Goal: Task Accomplishment & Management: Manage account settings

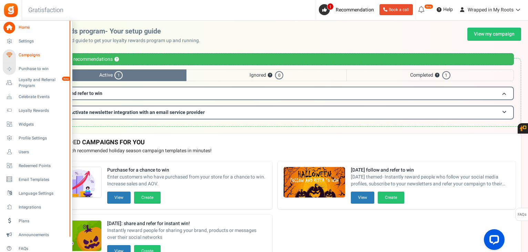
click at [29, 53] on span "Campaigns" at bounding box center [43, 55] width 48 height 6
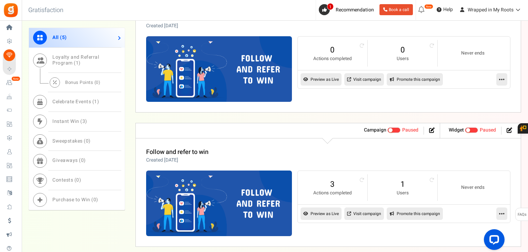
scroll to position [758, 0]
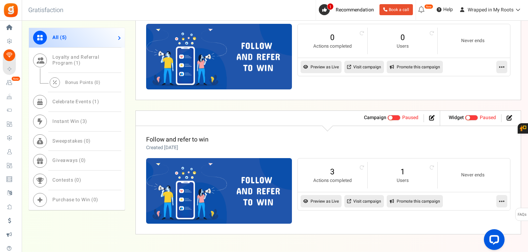
click at [187, 137] on link "Follow and refer to win" at bounding box center [177, 139] width 62 height 9
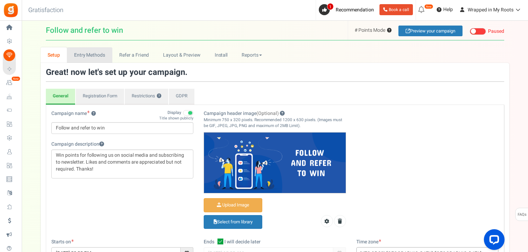
click at [89, 53] on link "Entry Methods" at bounding box center [89, 55] width 45 height 16
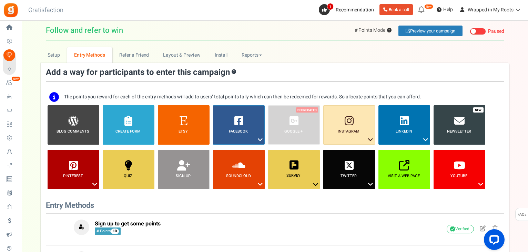
scroll to position [138, 0]
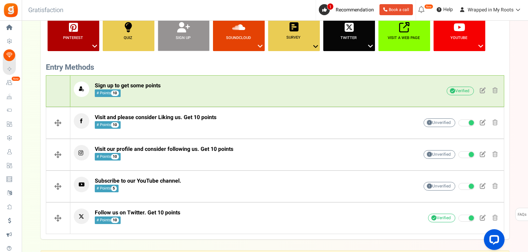
click at [162, 84] on p "Sign up to get some points # Points 10" at bounding box center [235, 89] width 323 height 16
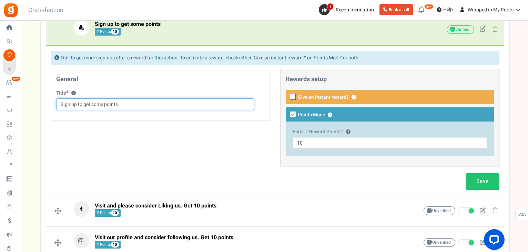
scroll to position [241, 0]
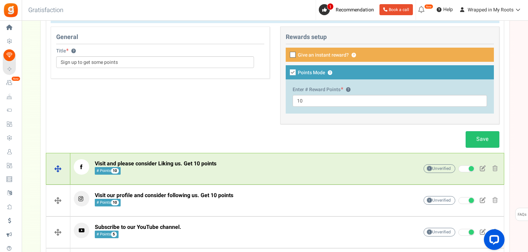
click at [180, 163] on span "Visit and please consider Liking us. Get 10 points" at bounding box center [156, 163] width 122 height 8
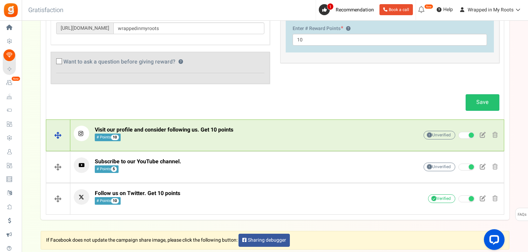
click at [215, 136] on span "Visit our profile and consider following us. Get 10 points # Points 10" at bounding box center [164, 133] width 139 height 15
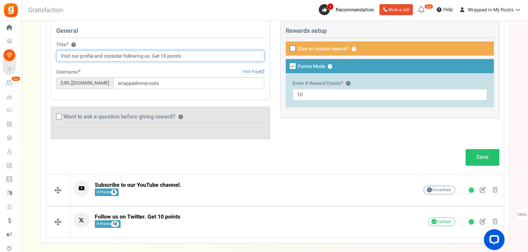
scroll to position [310, 0]
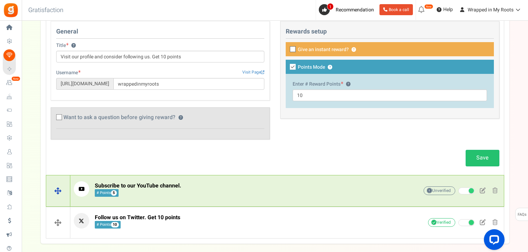
click at [200, 182] on p "Subscribe to our YouTube channel. # Points 5" at bounding box center [235, 189] width 323 height 16
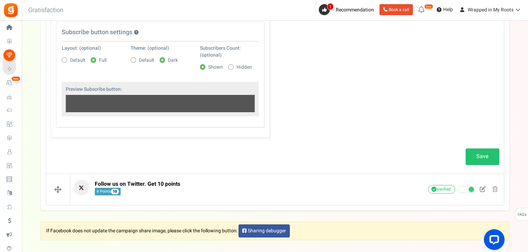
scroll to position [517, 0]
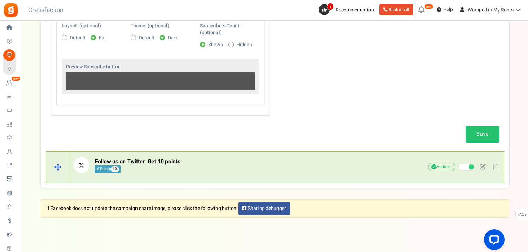
click at [204, 160] on p "Follow us on Twitter. Get 10 points # Points 10" at bounding box center [235, 165] width 323 height 16
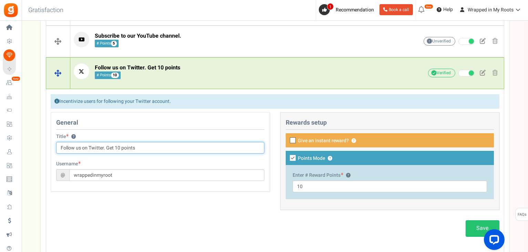
scroll to position [339, 0]
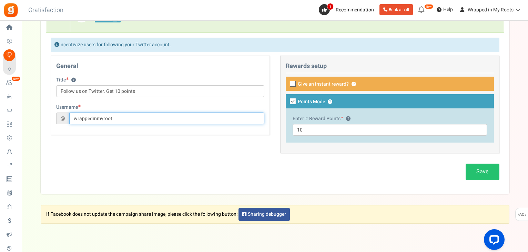
click at [123, 116] on input "wrappedinmyroot" at bounding box center [166, 118] width 195 height 12
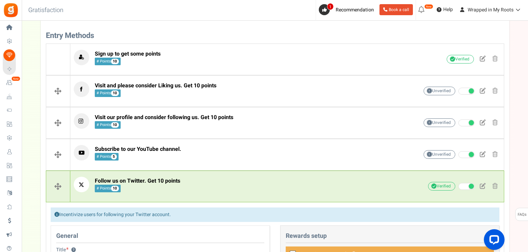
scroll to position [167, 0]
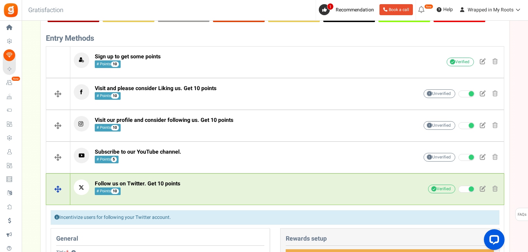
click at [151, 186] on span "Follow us on Twitter. Get 10 points # Points 10" at bounding box center [137, 187] width 85 height 15
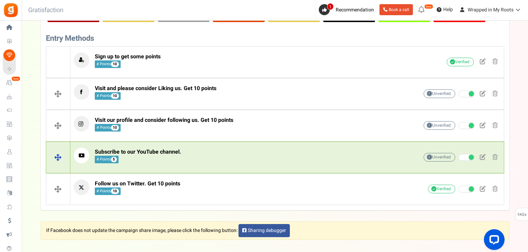
click at [165, 157] on span "Subscribe to our YouTube channel. # Points 5" at bounding box center [138, 155] width 87 height 15
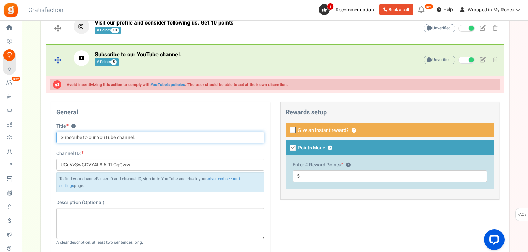
scroll to position [270, 0]
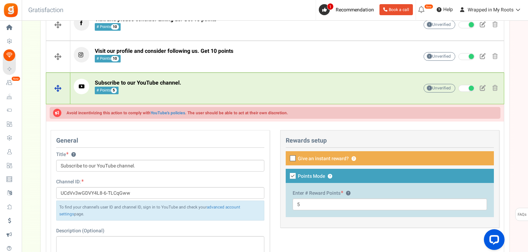
click at [190, 82] on p "Subscribe to our YouTube channel. # Points 5" at bounding box center [235, 87] width 323 height 16
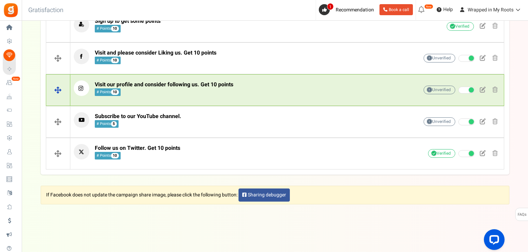
click at [199, 91] on span "Visit our profile and consider following us. Get 10 points # Points 10" at bounding box center [164, 88] width 139 height 15
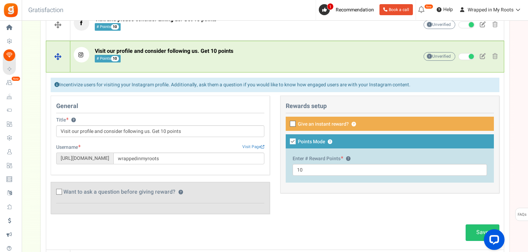
click at [209, 57] on span "Visit our profile and consider following us. Get 10 points # Points 10" at bounding box center [164, 55] width 139 height 15
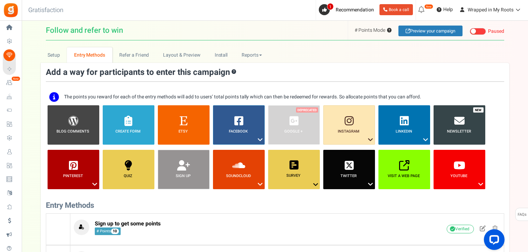
scroll to position [0, 0]
click at [52, 51] on link "Setup" at bounding box center [54, 55] width 27 height 16
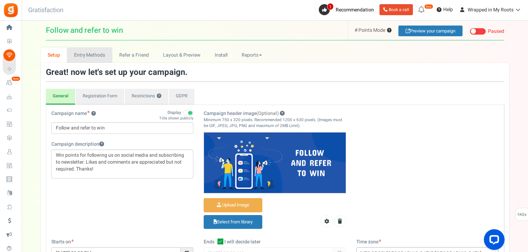
click at [88, 61] on link "Entry Methods" at bounding box center [89, 55] width 45 height 16
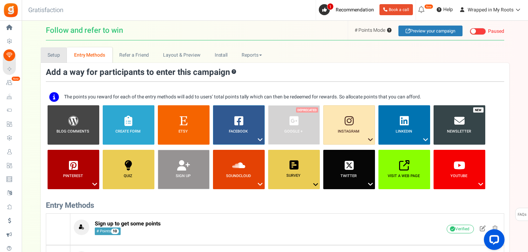
click at [55, 60] on link "Setup" at bounding box center [54, 55] width 27 height 16
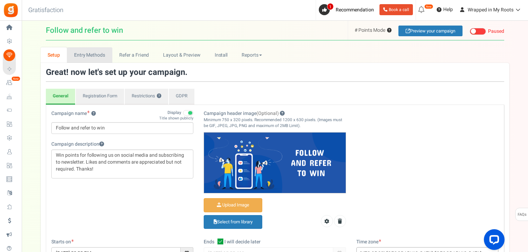
click at [87, 52] on link "Entry Methods" at bounding box center [89, 55] width 45 height 16
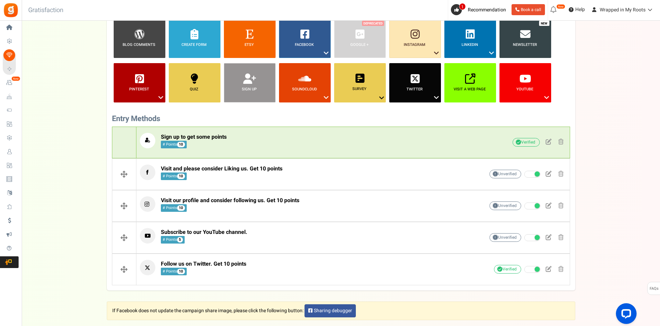
scroll to position [103, 0]
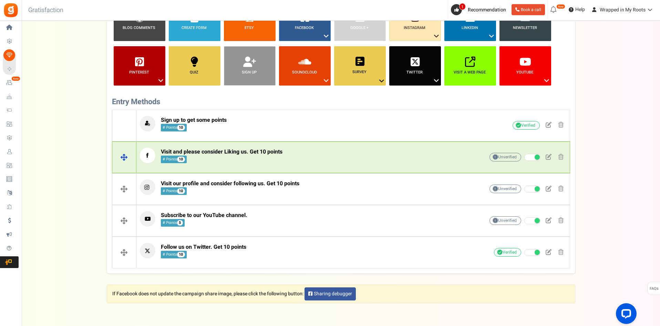
click at [205, 154] on span "Visit and please consider Liking us. Get 10 points" at bounding box center [222, 152] width 122 height 8
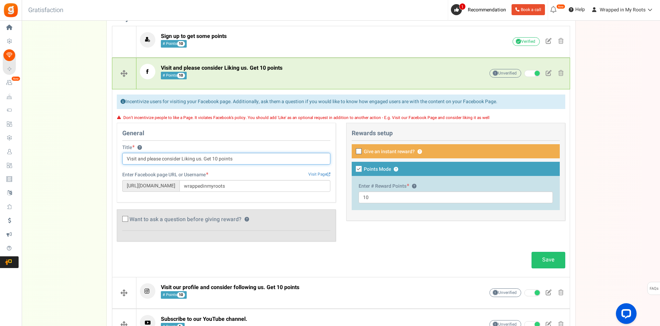
scroll to position [207, 0]
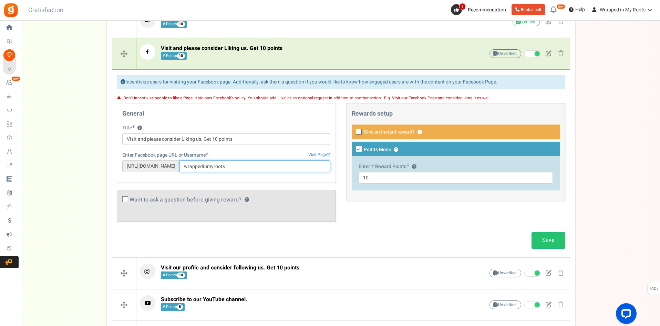
drag, startPoint x: 251, startPoint y: 168, endPoint x: 195, endPoint y: 169, distance: 55.5
click at [195, 169] on input "wrappedinmyroots" at bounding box center [255, 166] width 151 height 12
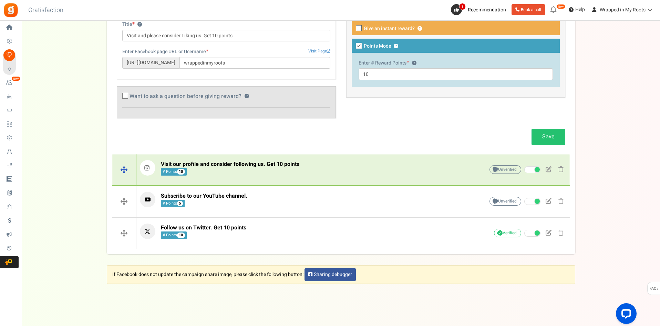
click at [203, 171] on span "Visit our profile and consider following us. Get 10 points # Points 10" at bounding box center [230, 168] width 139 height 15
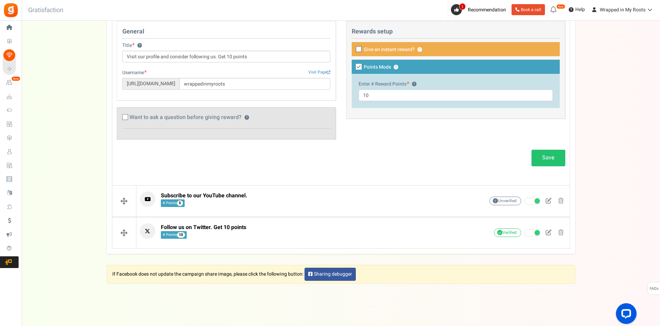
scroll to position [289, 0]
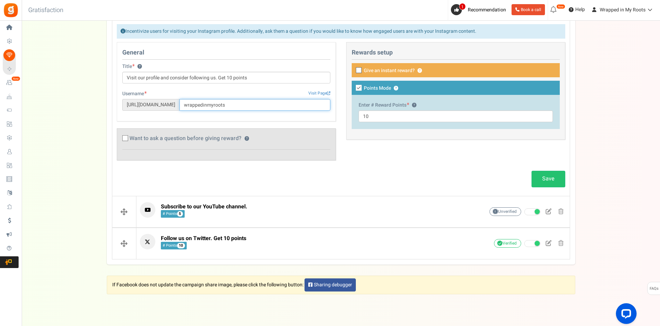
drag, startPoint x: 254, startPoint y: 104, endPoint x: 193, endPoint y: 118, distance: 61.9
click at [197, 105] on input "wrappedinmyroots" at bounding box center [255, 105] width 151 height 12
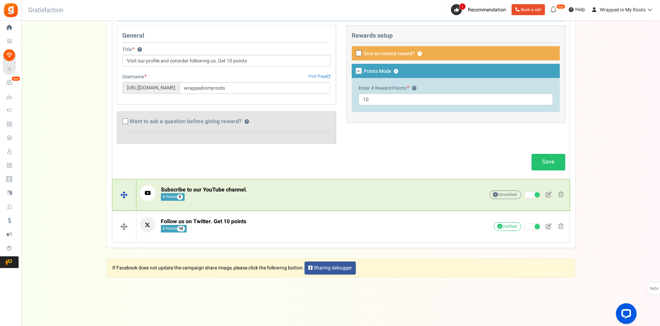
click at [210, 186] on span "Subscribe to our YouTube channel." at bounding box center [204, 189] width 87 height 8
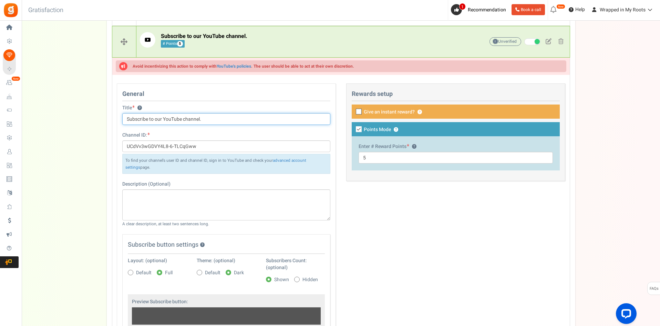
scroll to position [306, 0]
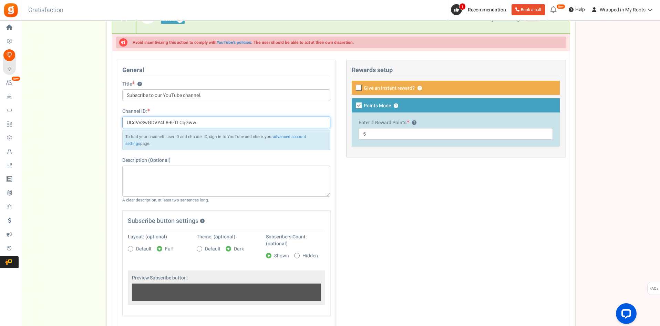
drag, startPoint x: 198, startPoint y: 123, endPoint x: 117, endPoint y: 123, distance: 81.3
click at [117, 123] on div "Channel ID: UCdVv3wGDVY4L8-6-TLCqGww To find your channel's user ID and channel…" at bounding box center [226, 132] width 218 height 49
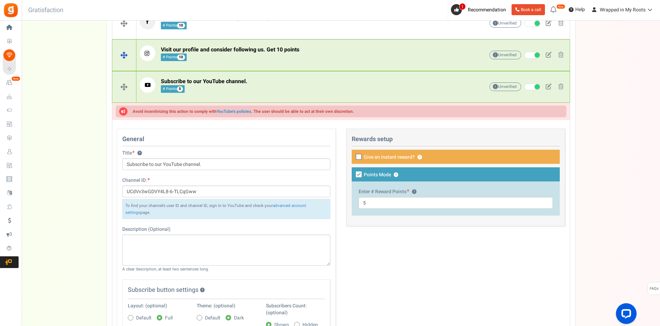
click at [188, 54] on span "# Points 10" at bounding box center [174, 57] width 27 height 8
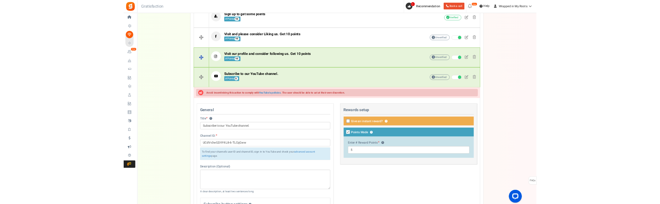
scroll to position [237, 0]
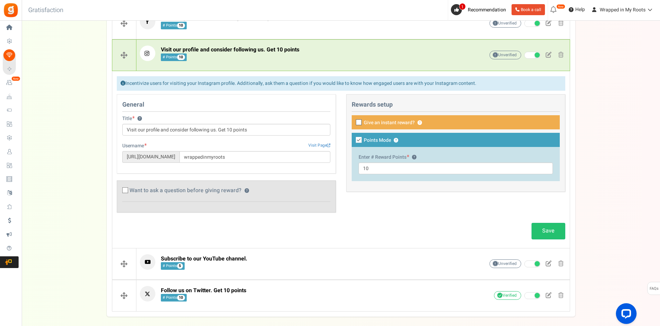
drag, startPoint x: 189, startPoint y: 157, endPoint x: 126, endPoint y: 156, distance: 62.0
click at [126, 156] on span "[URL][DOMAIN_NAME]" at bounding box center [150, 157] width 57 height 12
click at [228, 160] on input "wrappedinmyroots" at bounding box center [255, 157] width 151 height 12
click at [180, 157] on span "[URL][DOMAIN_NAME]" at bounding box center [150, 157] width 57 height 12
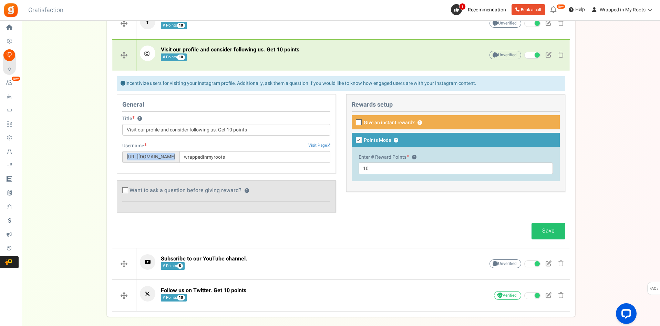
click at [180, 157] on span "[URL][DOMAIN_NAME]" at bounding box center [150, 157] width 57 height 12
drag, startPoint x: 191, startPoint y: 155, endPoint x: 126, endPoint y: 156, distance: 65.1
click at [126, 156] on span "[URL][DOMAIN_NAME]" at bounding box center [150, 157] width 57 height 12
drag, startPoint x: 126, startPoint y: 156, endPoint x: 189, endPoint y: 157, distance: 62.7
click at [180, 157] on span "[URL][DOMAIN_NAME]" at bounding box center [150, 157] width 57 height 12
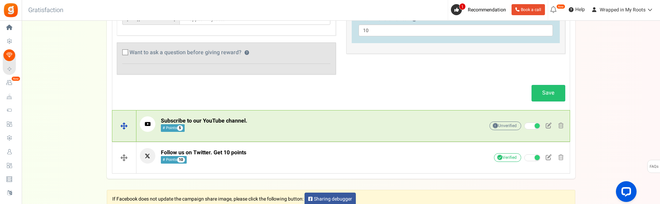
click at [213, 123] on span "Subscribe to our YouTube channel." at bounding box center [204, 120] width 87 height 8
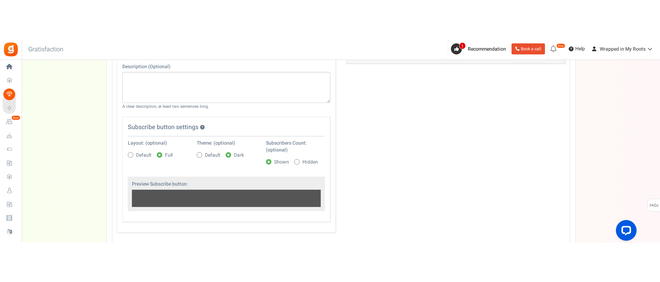
scroll to position [444, 0]
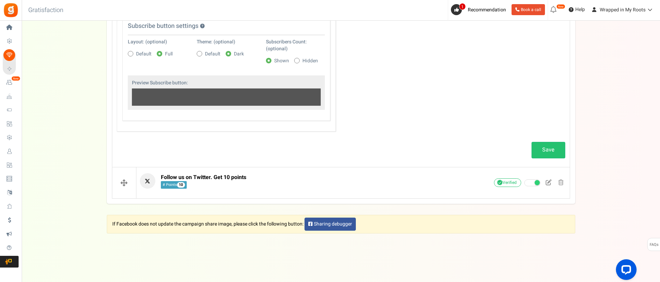
click at [258, 185] on p "Follow us on Twitter. Get 10 points # Points 10" at bounding box center [301, 181] width 323 height 16
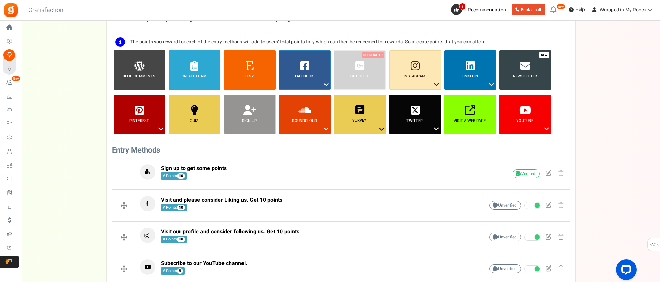
scroll to position [0, 0]
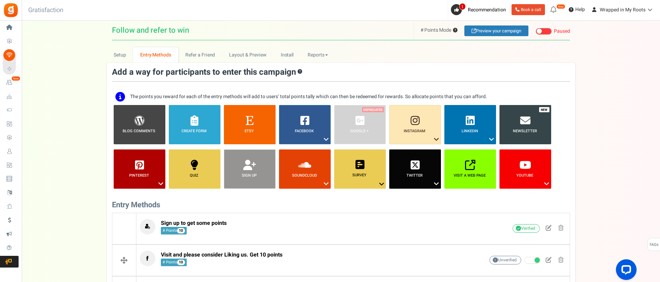
drag, startPoint x: 155, startPoint y: 28, endPoint x: 200, endPoint y: 27, distance: 44.8
click at [200, 27] on h1 "Follow and refer to win # Points Mode ? # Entries Mode ? Visit Your Campaign Pr…" at bounding box center [341, 31] width 458 height 20
drag, startPoint x: 107, startPoint y: 31, endPoint x: 185, endPoint y: 34, distance: 77.9
click at [185, 34] on header "New Campaign Follow and refer to win # Points Mode ? # Entries Mode ? Visit You…" at bounding box center [341, 31] width 469 height 20
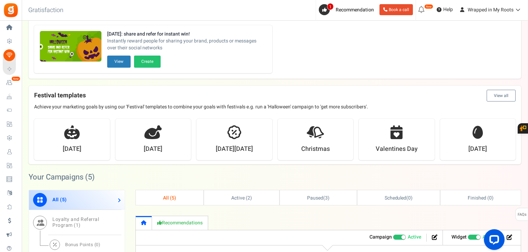
scroll to position [241, 0]
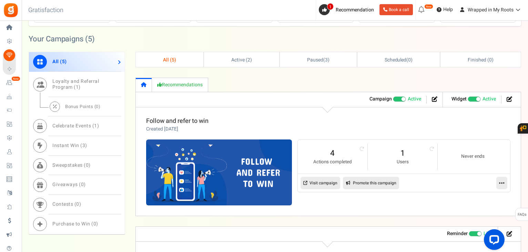
click at [168, 118] on link "Follow and refer to win" at bounding box center [177, 120] width 62 height 9
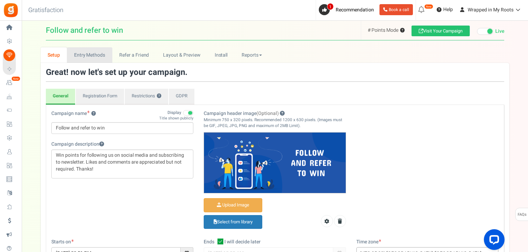
click at [96, 59] on link "Entry Methods" at bounding box center [89, 55] width 45 height 16
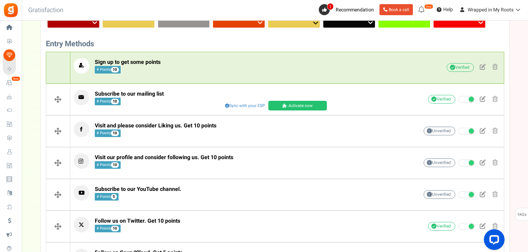
scroll to position [172, 0]
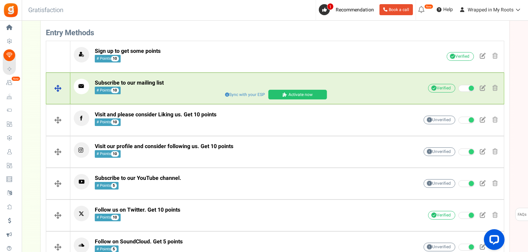
click at [163, 92] on span "Subscribe to our mailing list # Points 10" at bounding box center [129, 86] width 69 height 15
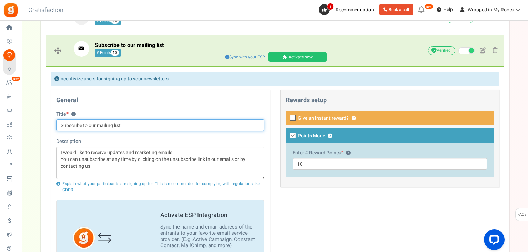
scroll to position [207, 0]
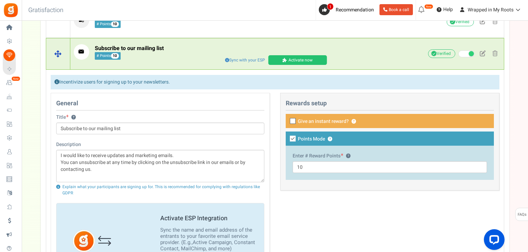
click at [173, 65] on div "Subscribe to our mailing list # Points 10 Sync with your ESP Activate now ESP s…" at bounding box center [287, 54] width 434 height 26
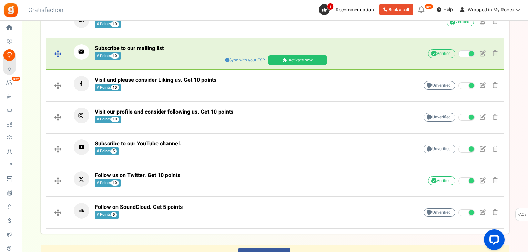
click at [168, 42] on div "Subscribe to our mailing list # Points 10 Sync with your ESP Activate now ESP s…" at bounding box center [287, 54] width 434 height 26
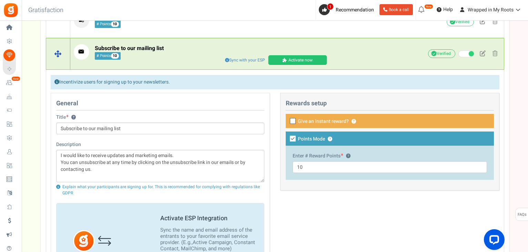
click at [168, 49] on p "Subscribe to our mailing list # Points 10" at bounding box center [235, 52] width 323 height 16
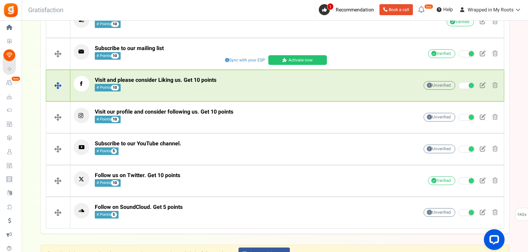
click at [149, 87] on span "Visit and please consider Liking us. Get 10 points # Points 10" at bounding box center [156, 84] width 122 height 15
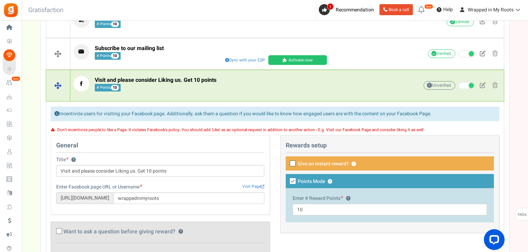
click at [157, 77] on span "Visit and please consider Liking us. Get 10 points" at bounding box center [156, 80] width 122 height 8
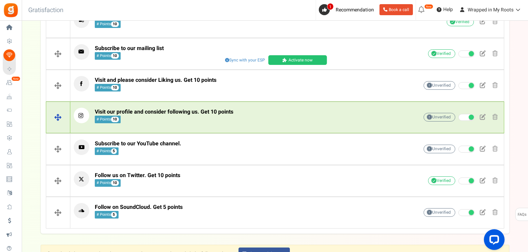
click at [143, 123] on div "Visit our profile and consider following us. Get 10 points # Points 10" at bounding box center [235, 117] width 323 height 19
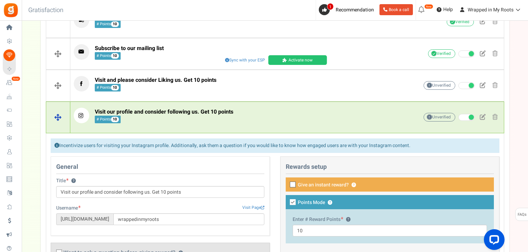
click at [148, 108] on span "Visit our profile and consider following us. Get 10 points" at bounding box center [164, 112] width 139 height 8
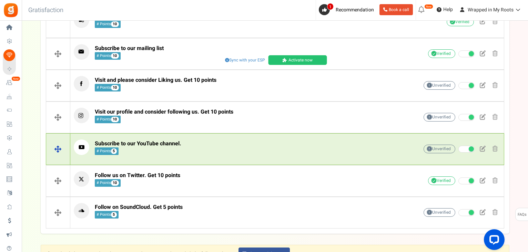
click at [153, 146] on span "Subscribe to our YouTube channel." at bounding box center [138, 143] width 87 height 8
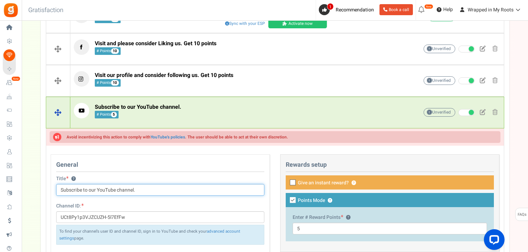
scroll to position [241, 0]
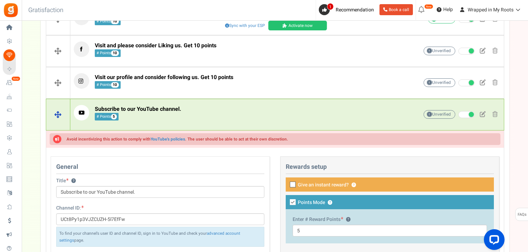
click at [155, 123] on div "Subscribe to our YouTube channel. # Points 5 Unverified Due to platform policie…" at bounding box center [287, 114] width 434 height 26
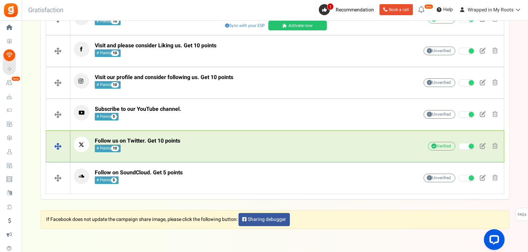
click at [160, 142] on span "Follow us on Twitter. Get 10 points" at bounding box center [137, 140] width 85 height 8
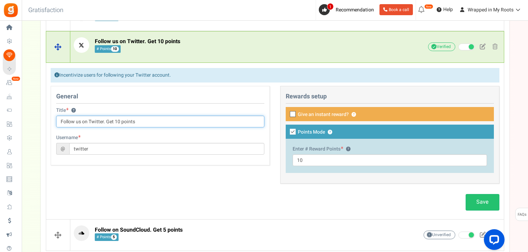
scroll to position [379, 0]
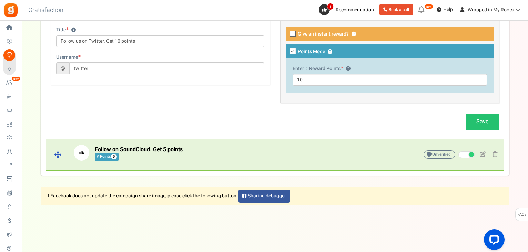
click at [152, 156] on span "Follow on SoundCloud. Get 5 points # Points 5" at bounding box center [139, 153] width 88 height 15
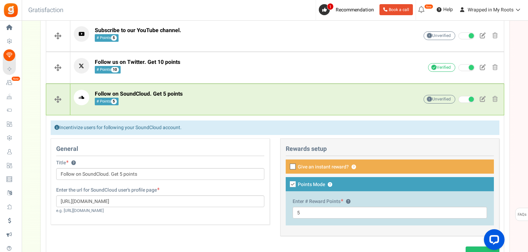
scroll to position [403, 0]
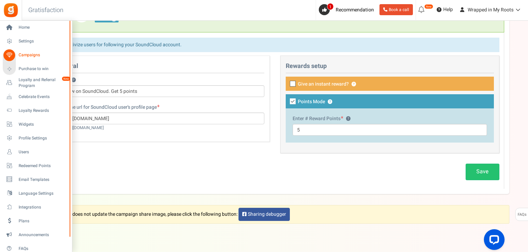
click at [14, 52] on icon at bounding box center [9, 55] width 12 height 12
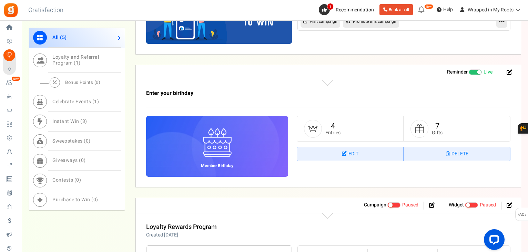
scroll to position [482, 0]
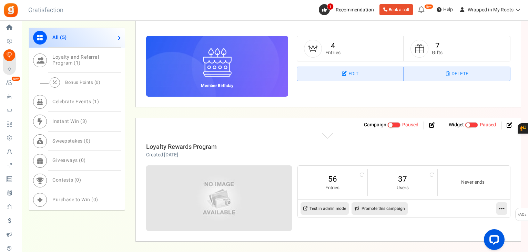
click at [196, 145] on link "Loyalty Rewards Program" at bounding box center [181, 146] width 71 height 9
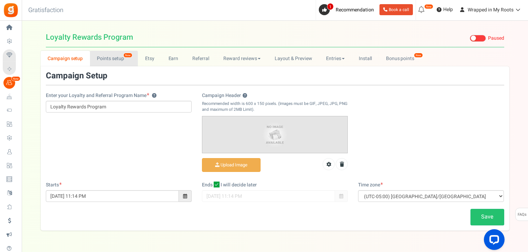
click at [115, 54] on link "Points setup New" at bounding box center [114, 59] width 48 height 16
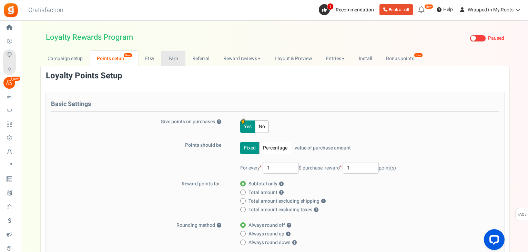
click at [170, 57] on link "Earn" at bounding box center [173, 59] width 24 height 16
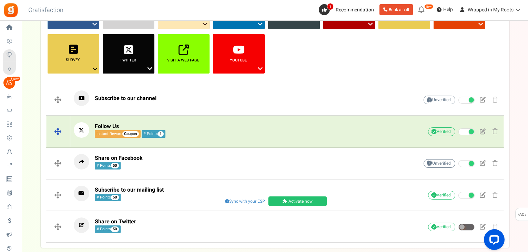
scroll to position [103, 0]
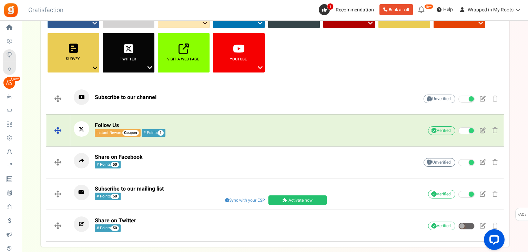
click at [207, 126] on p "Follow Us Instant Reward Coupon # Points 1" at bounding box center [235, 129] width 323 height 16
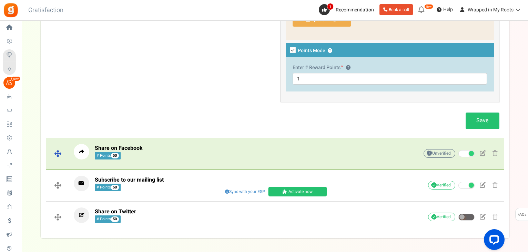
click at [171, 146] on p "Share on Facebook # Points 50" at bounding box center [235, 152] width 323 height 16
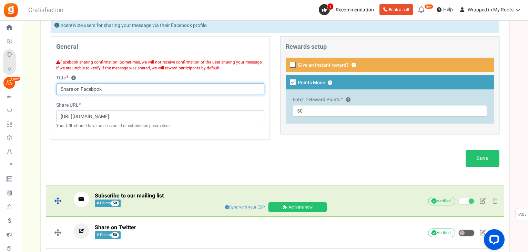
scroll to position [277, 0]
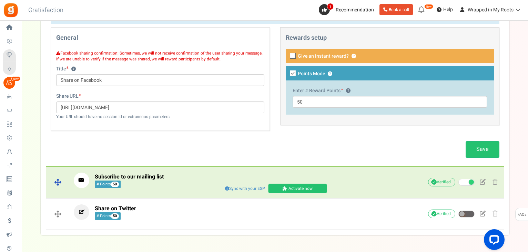
click at [195, 175] on p "Subscribe to our mailing list # Points 50" at bounding box center [235, 180] width 323 height 16
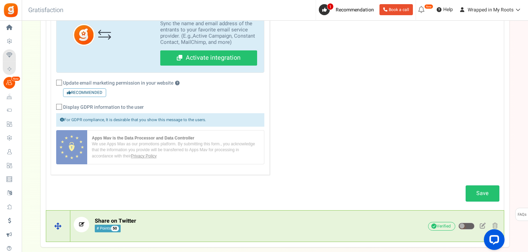
drag, startPoint x: 164, startPoint y: 220, endPoint x: 168, endPoint y: 212, distance: 8.5
click at [164, 220] on p "Share on Twitter # Points 50" at bounding box center [235, 224] width 323 height 16
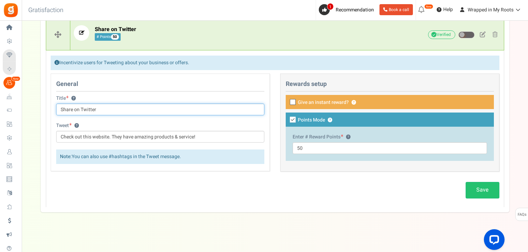
scroll to position [295, 0]
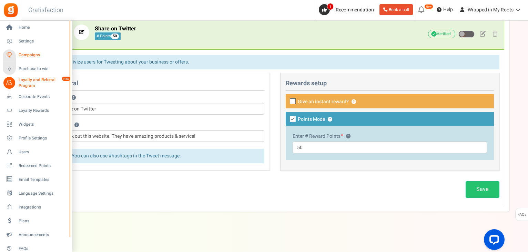
click at [30, 57] on span "Campaigns" at bounding box center [43, 55] width 48 height 6
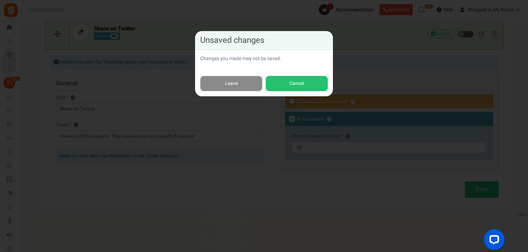
click at [223, 80] on link "Leave" at bounding box center [231, 84] width 62 height 16
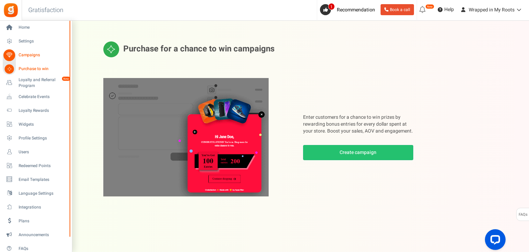
click at [24, 53] on span "Campaigns" at bounding box center [43, 55] width 48 height 6
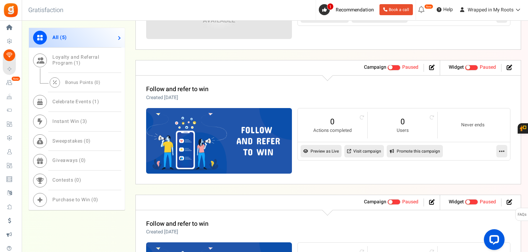
scroll to position [674, 0]
click at [195, 87] on link "Follow and refer to win" at bounding box center [177, 88] width 62 height 9
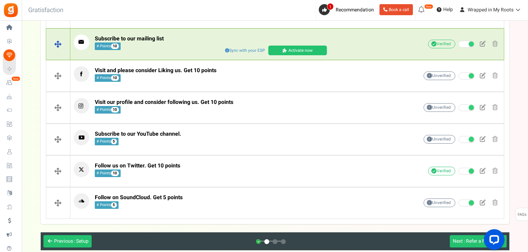
scroll to position [241, 0]
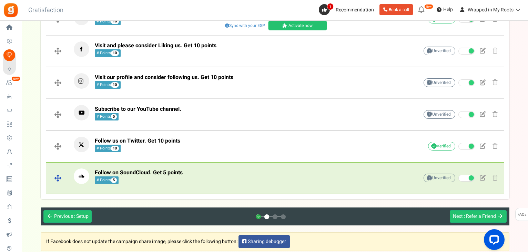
click at [171, 172] on span "Follow on SoundCloud. Get 5 points" at bounding box center [139, 172] width 88 height 8
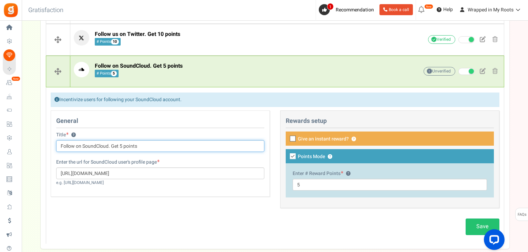
scroll to position [271, 0]
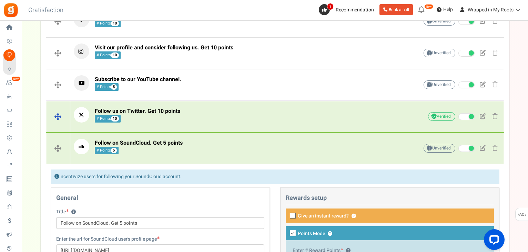
click at [144, 124] on div "Follow us on Twitter. Get 10 points # Points 10" at bounding box center [235, 116] width 323 height 19
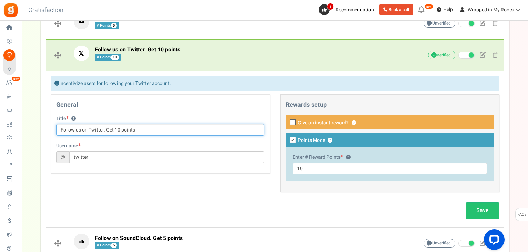
scroll to position [374, 0]
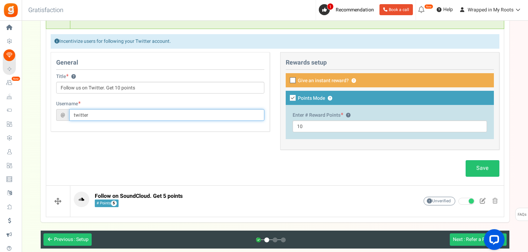
drag, startPoint x: 110, startPoint y: 112, endPoint x: 36, endPoint y: 111, distance: 73.8
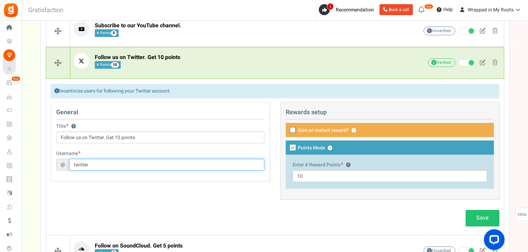
scroll to position [305, 0]
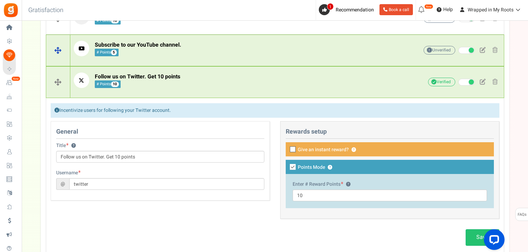
click at [134, 52] on span "Subscribe to our YouTube channel. # Points 5" at bounding box center [138, 48] width 87 height 15
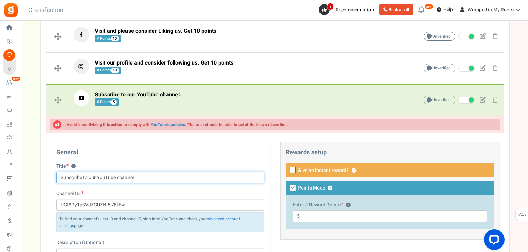
scroll to position [236, 0]
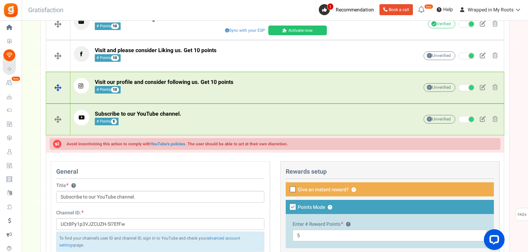
click at [140, 89] on span "Visit our profile and consider following us. Get 10 points # Points 10" at bounding box center [164, 86] width 139 height 15
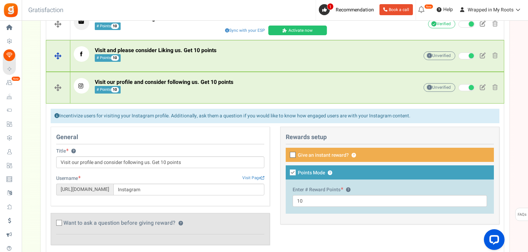
click at [169, 55] on span "Visit and please consider Liking us. Get 10 points # Points 10" at bounding box center [156, 54] width 122 height 15
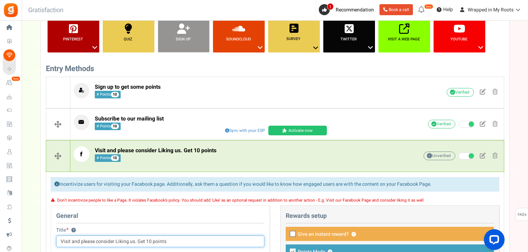
scroll to position [133, 0]
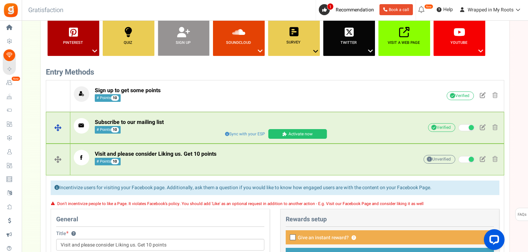
click at [145, 126] on span "Subscribe to our mailing list # Points 10" at bounding box center [129, 126] width 69 height 15
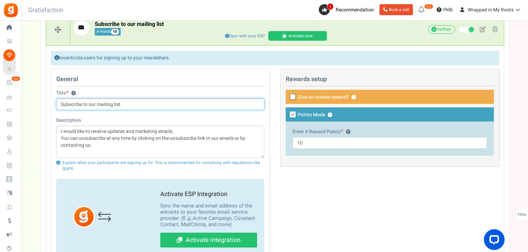
scroll to position [271, 0]
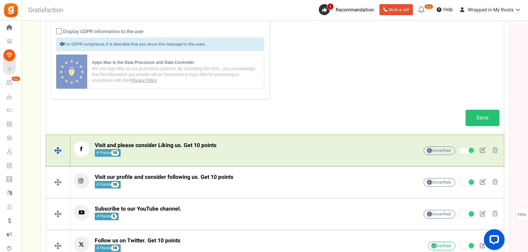
click at [148, 154] on span "Visit and please consider Liking us. Get 10 points # Points 10" at bounding box center [156, 149] width 122 height 15
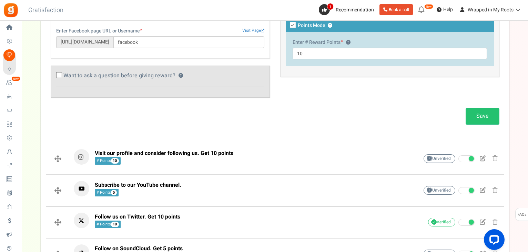
scroll to position [251, 0]
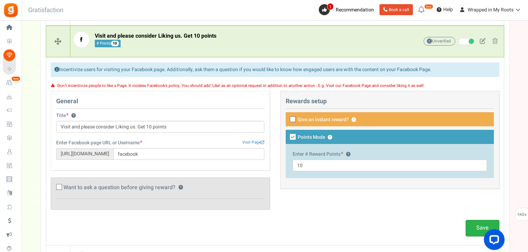
click at [471, 227] on link "Save" at bounding box center [483, 228] width 34 height 16
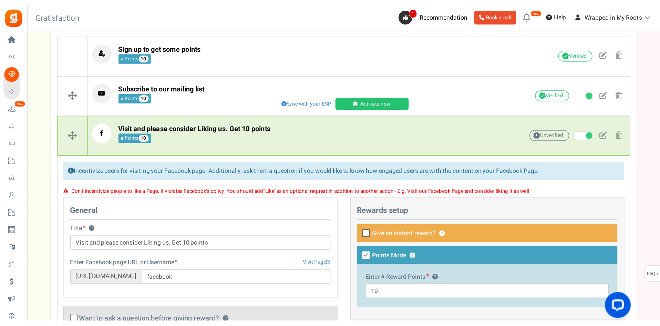
scroll to position [182, 0]
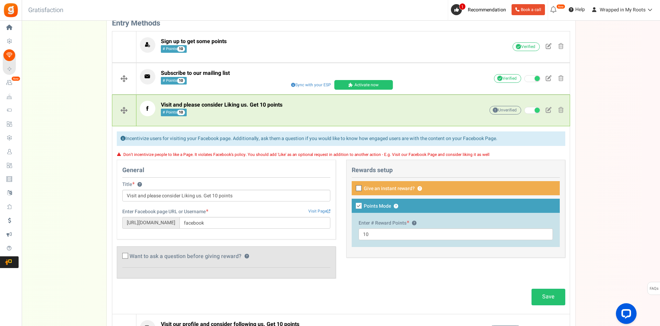
drag, startPoint x: 190, startPoint y: 225, endPoint x: 143, endPoint y: 223, distance: 46.9
click at [143, 223] on span "[URL][DOMAIN_NAME]" at bounding box center [150, 223] width 57 height 12
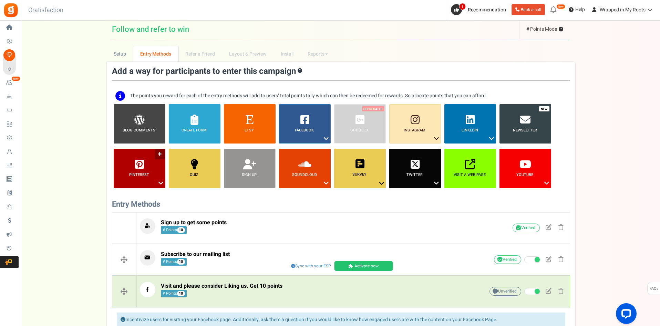
scroll to position [0, 0]
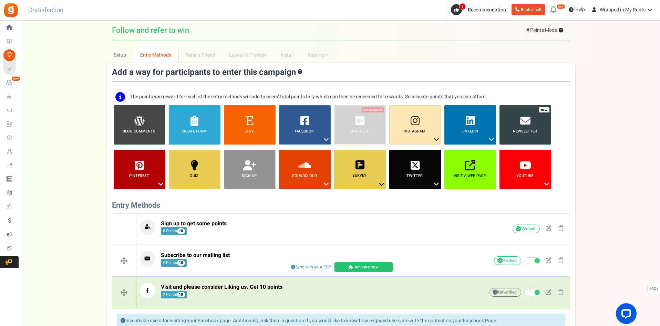
drag, startPoint x: 113, startPoint y: 30, endPoint x: 193, endPoint y: 26, distance: 80.4
click at [193, 27] on h1 "Follow and refer to win # Points Mode ? # Entries Mode ? Visit Your Campaign Pr…" at bounding box center [341, 31] width 458 height 20
click at [134, 37] on h1 "Follow and refer to win # Points Mode ? # Entries Mode ? Visit Your Campaign Pr…" at bounding box center [341, 31] width 458 height 20
drag, startPoint x: 120, startPoint y: 29, endPoint x: 196, endPoint y: 31, distance: 75.8
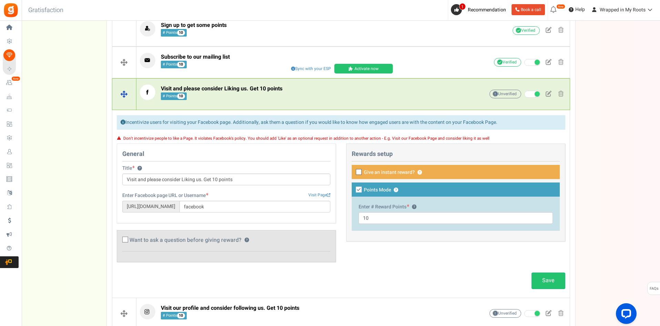
scroll to position [207, 0]
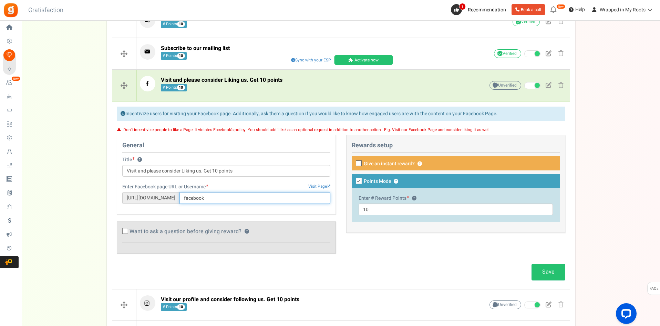
drag, startPoint x: 195, startPoint y: 199, endPoint x: 224, endPoint y: 201, distance: 29.3
click at [224, 201] on input "facebook" at bounding box center [255, 198] width 151 height 12
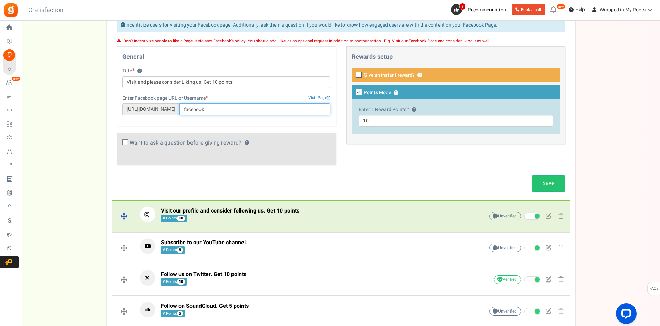
scroll to position [310, 0]
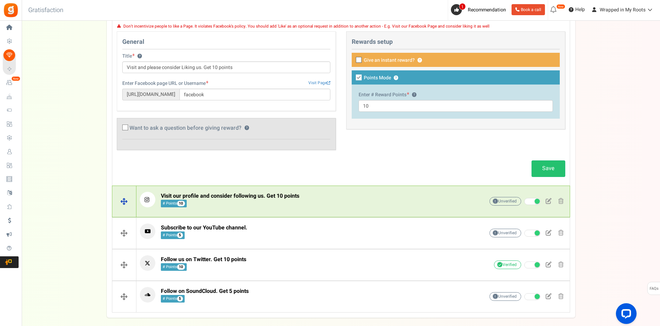
click at [221, 194] on span "Visit our profile and consider following us. Get 10 points" at bounding box center [230, 196] width 139 height 8
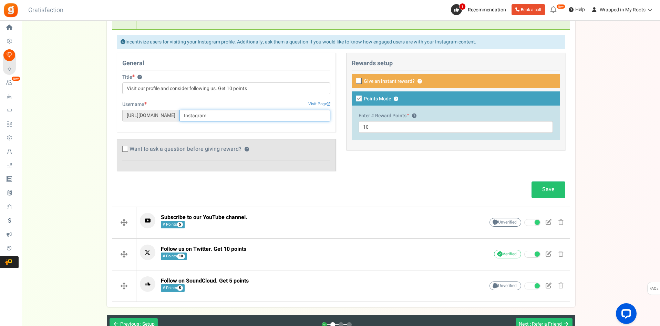
drag, startPoint x: 230, startPoint y: 116, endPoint x: 242, endPoint y: 116, distance: 12.1
click at [242, 116] on input "Instagram" at bounding box center [255, 116] width 151 height 12
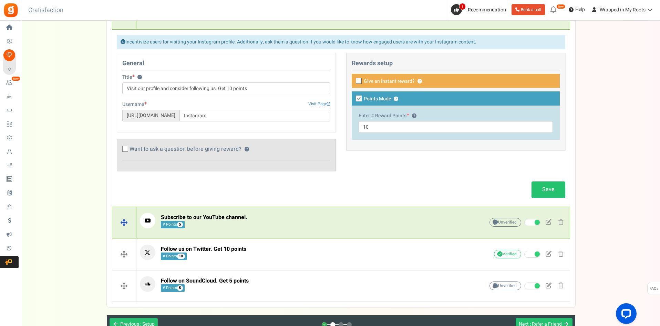
click at [207, 223] on span "Subscribe to our YouTube channel. # Points 5" at bounding box center [204, 221] width 87 height 15
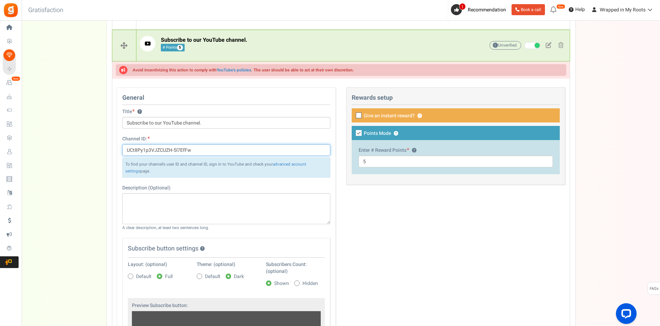
drag, startPoint x: 131, startPoint y: 150, endPoint x: 214, endPoint y: 151, distance: 83.4
click at [212, 151] on input "UCt8Py1p3VJZCUZH-5l7EfFw" at bounding box center [226, 150] width 208 height 12
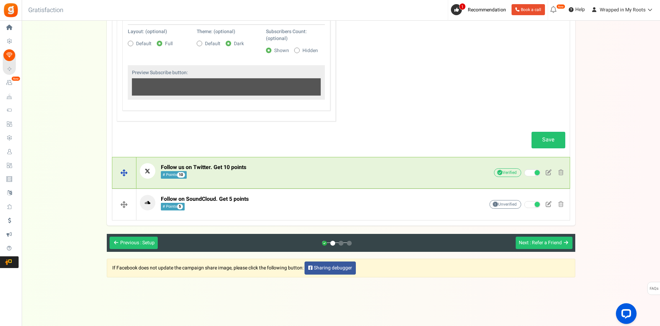
click at [221, 171] on span "Follow us on Twitter. Get 10 points" at bounding box center [203, 167] width 85 height 8
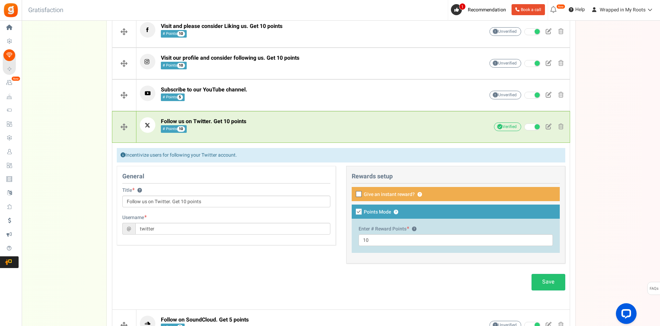
scroll to position [356, 0]
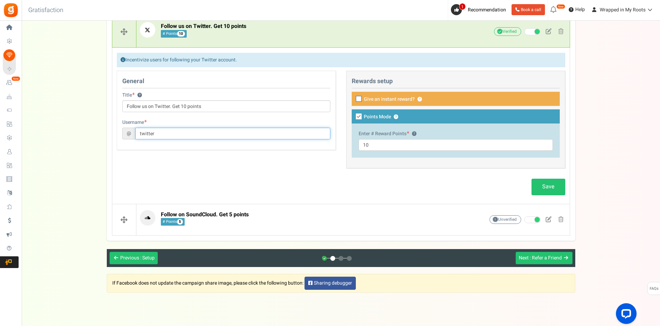
drag, startPoint x: 161, startPoint y: 135, endPoint x: 109, endPoint y: 125, distance: 53.7
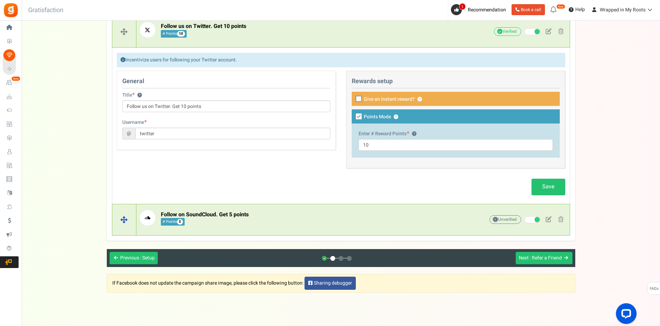
click at [226, 219] on span "Follow on SoundCloud. Get 5 points # Points 5" at bounding box center [205, 218] width 88 height 15
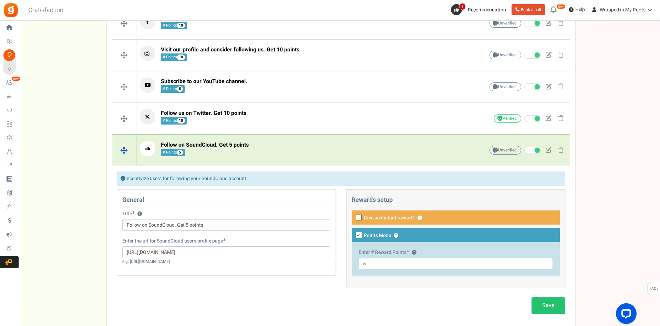
scroll to position [352, 0]
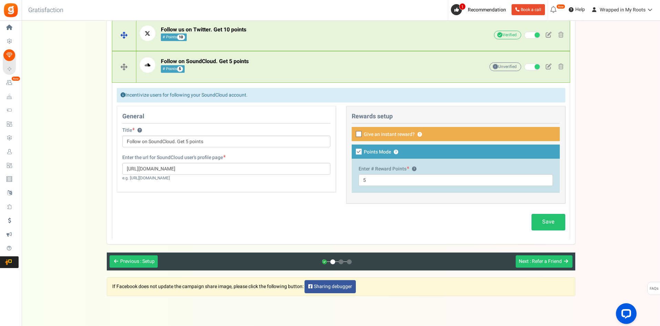
click at [233, 39] on span "Follow us on Twitter. Get 10 points # Points 10" at bounding box center [203, 33] width 85 height 15
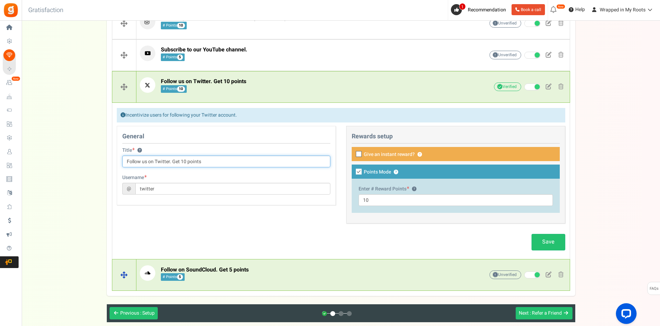
scroll to position [283, 0]
